Goal: Transaction & Acquisition: Obtain resource

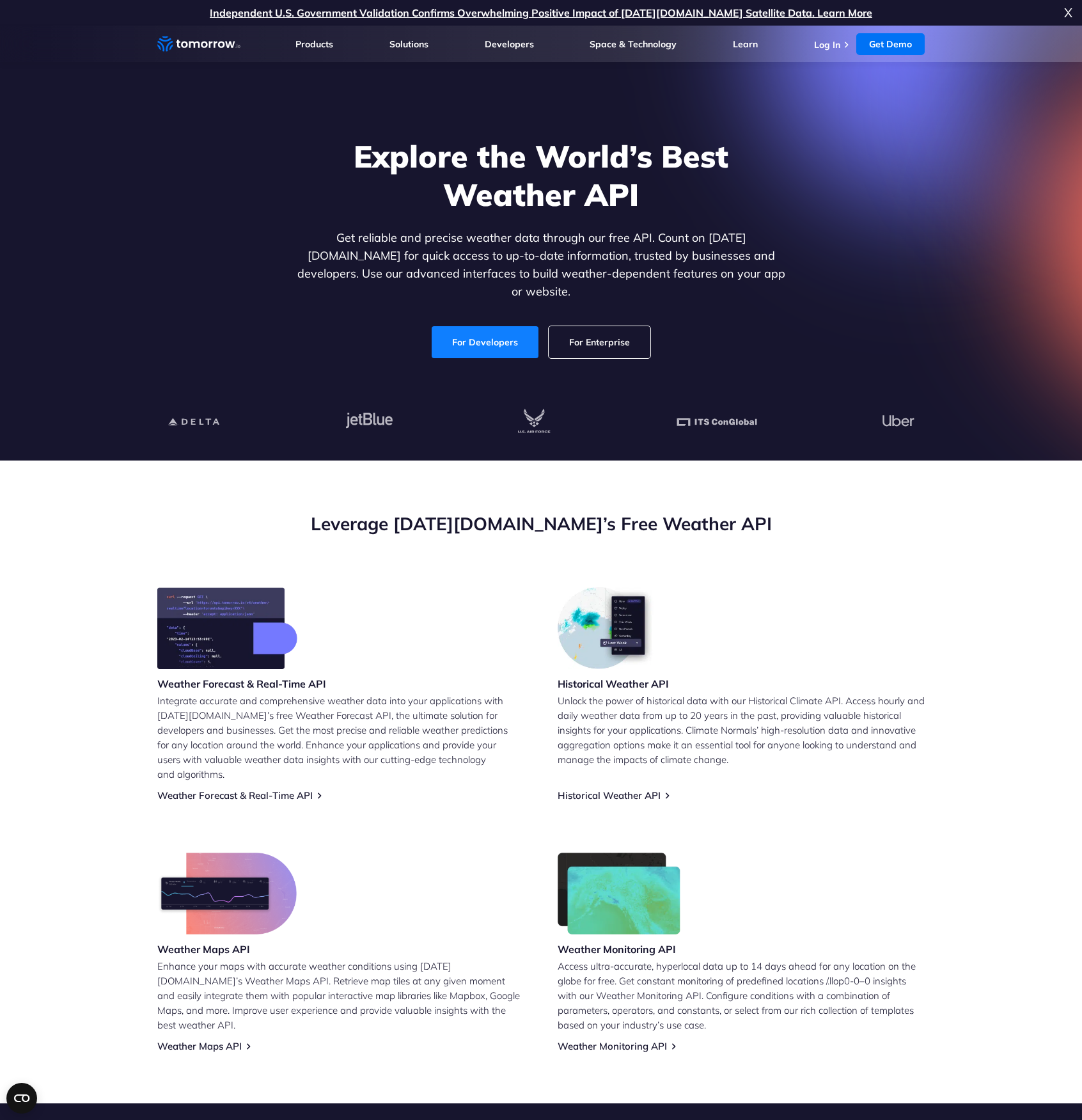
click at [466, 334] on link "For Developers" at bounding box center [485, 342] width 106 height 32
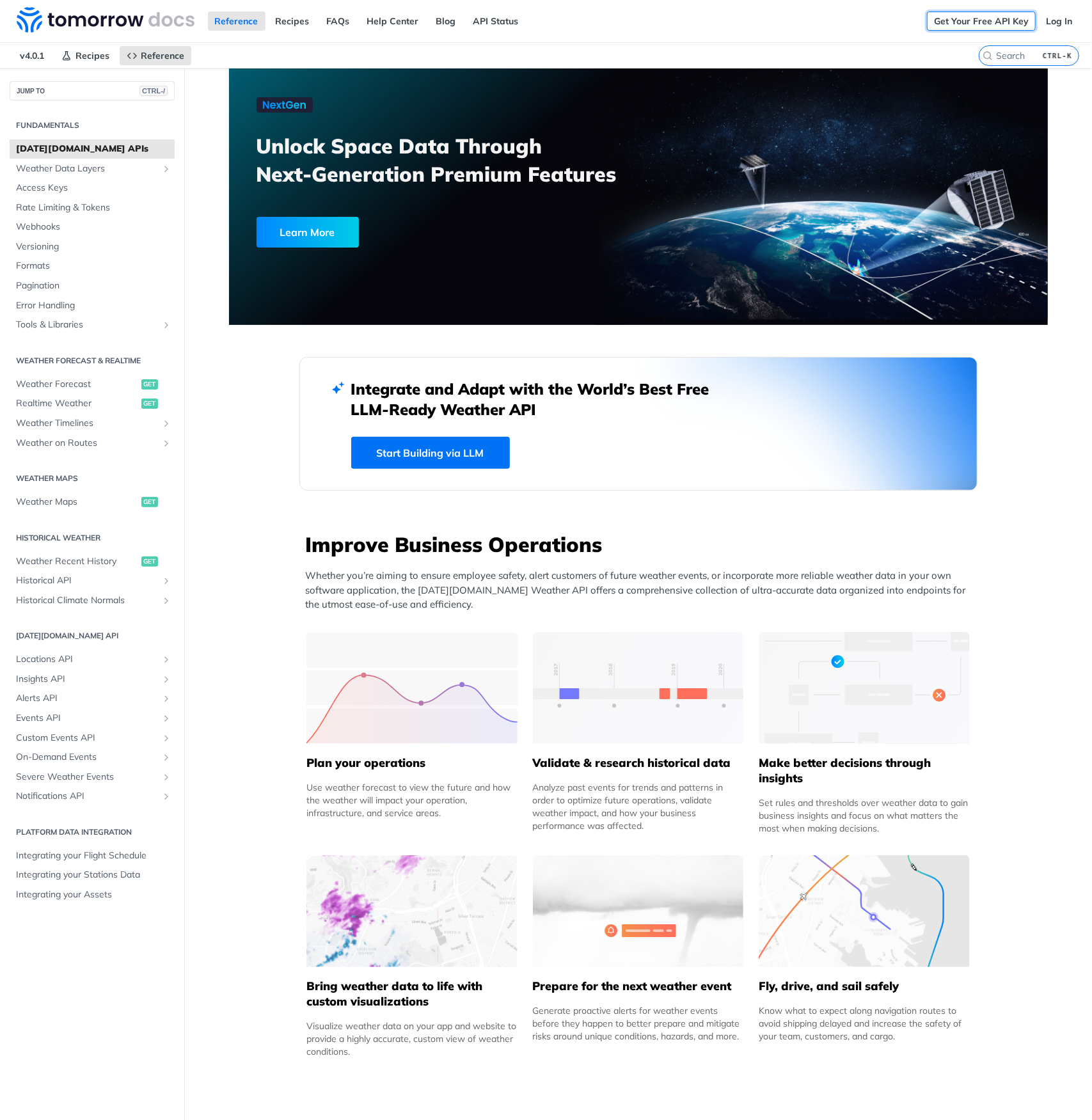
click at [970, 24] on link "Get Your Free API Key" at bounding box center [981, 21] width 108 height 19
click at [956, 16] on link "Get Your Free API Key" at bounding box center [981, 21] width 108 height 19
click at [1053, 19] on link "Log In" at bounding box center [1059, 21] width 41 height 19
